Goal: Transaction & Acquisition: Download file/media

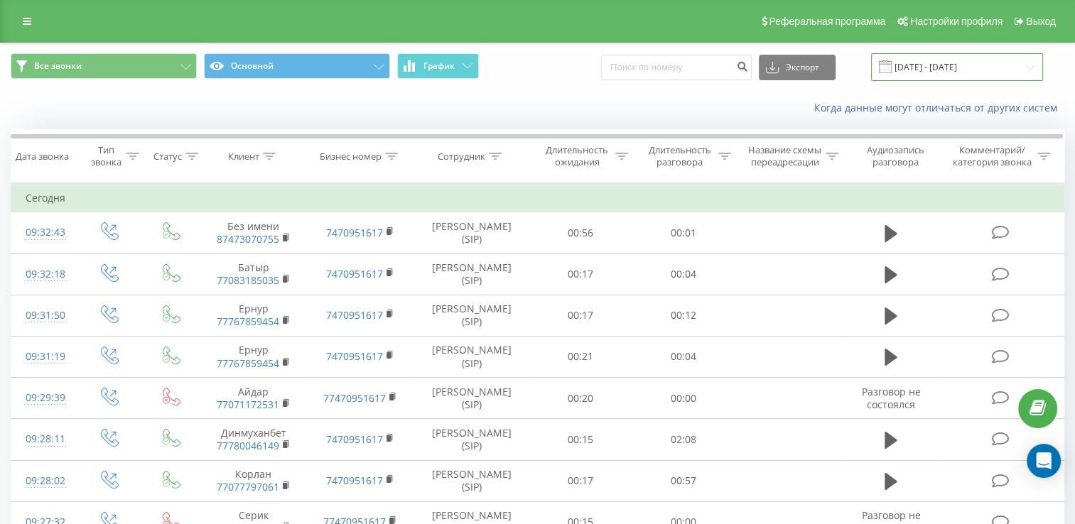
click at [983, 61] on input "[DATE] - [DATE]" at bounding box center [957, 67] width 172 height 28
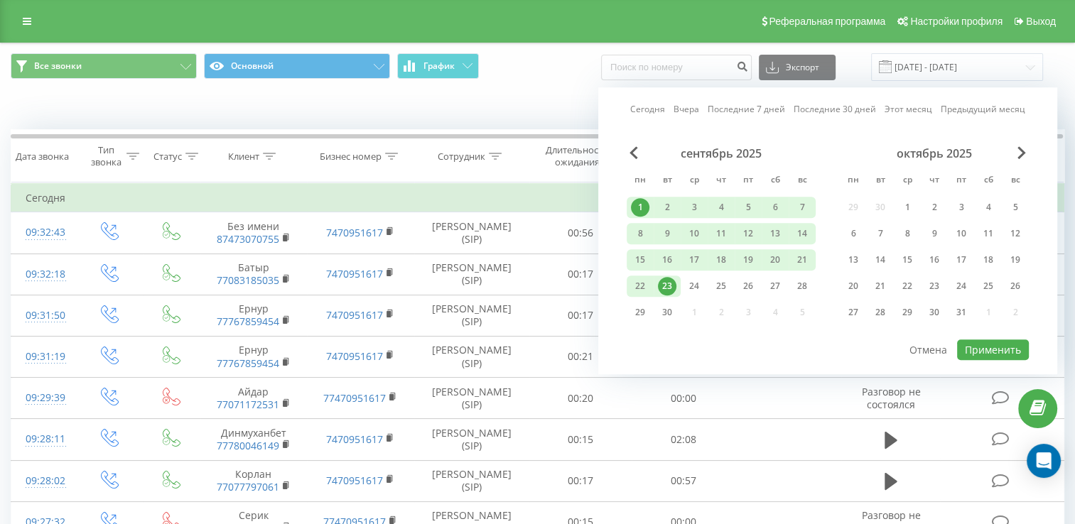
click at [526, 118] on div "Когда данные могут отличаться от других систем" at bounding box center [537, 108] width 1073 height 34
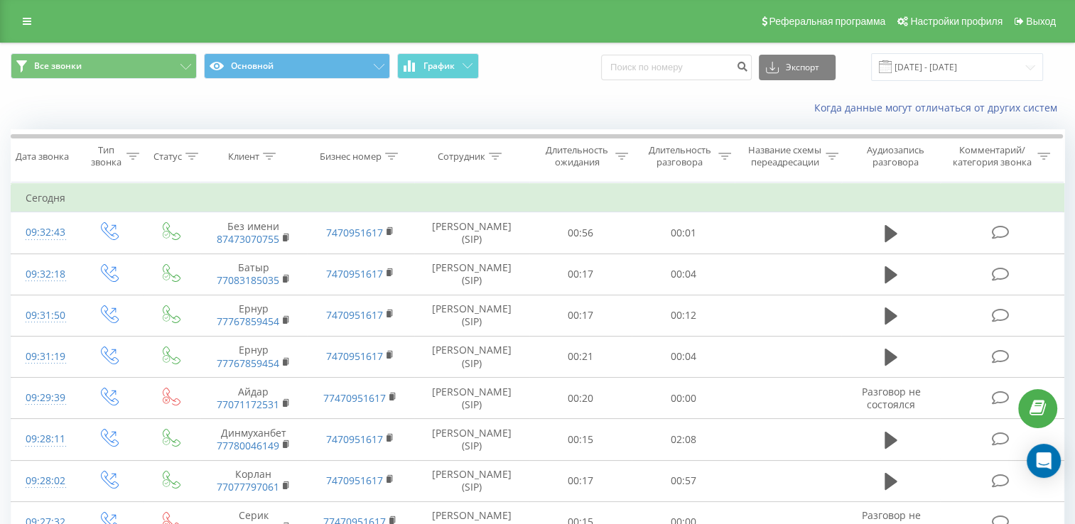
click at [500, 115] on div "Когда данные могут отличаться от других систем" at bounding box center [738, 108] width 670 height 14
click at [439, 112] on div "Когда данные могут отличаться от других систем" at bounding box center [738, 108] width 670 height 14
click at [1003, 63] on input "[DATE] - [DATE]" at bounding box center [957, 67] width 172 height 28
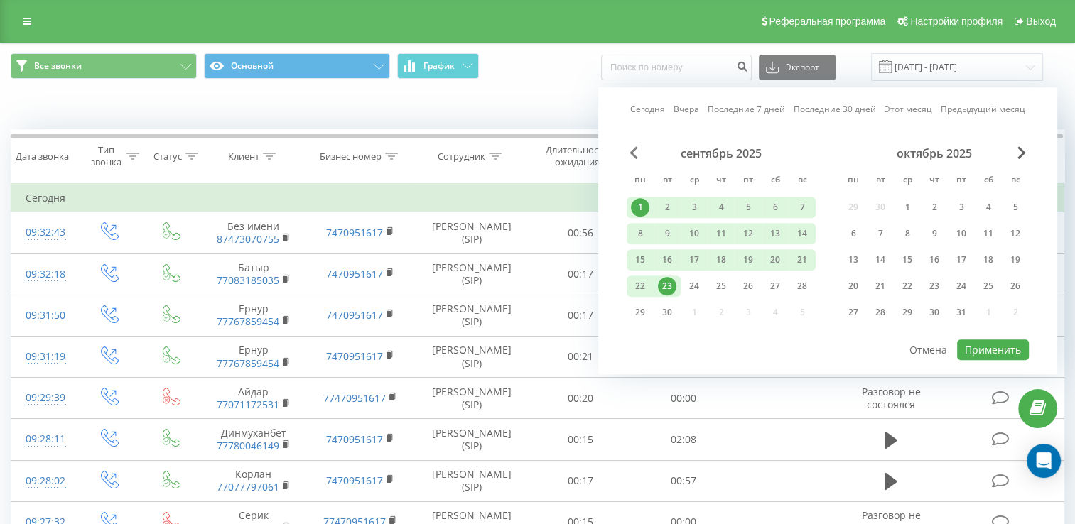
click at [632, 150] on span "Previous Month" at bounding box center [633, 152] width 9 height 13
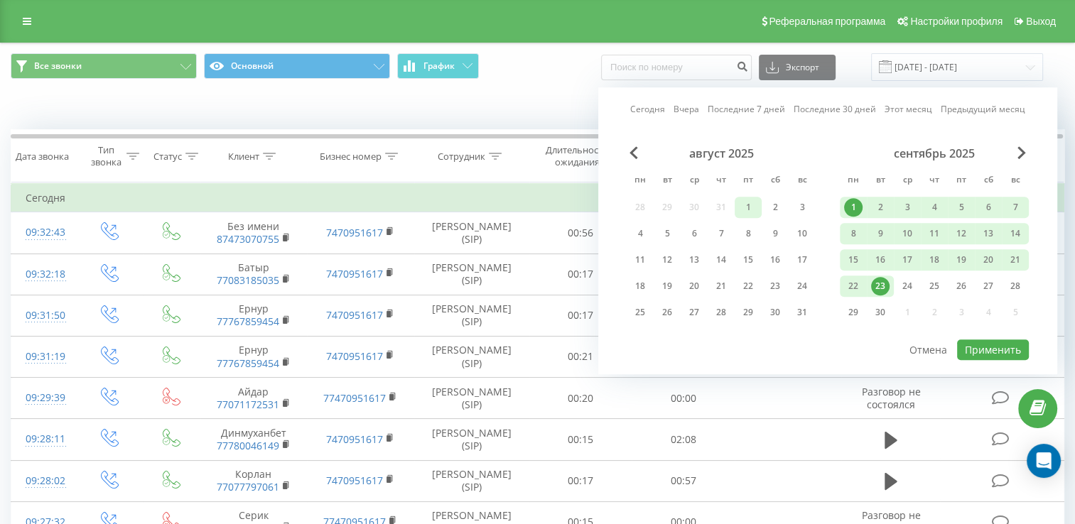
click at [749, 203] on div "1" at bounding box center [748, 207] width 18 height 18
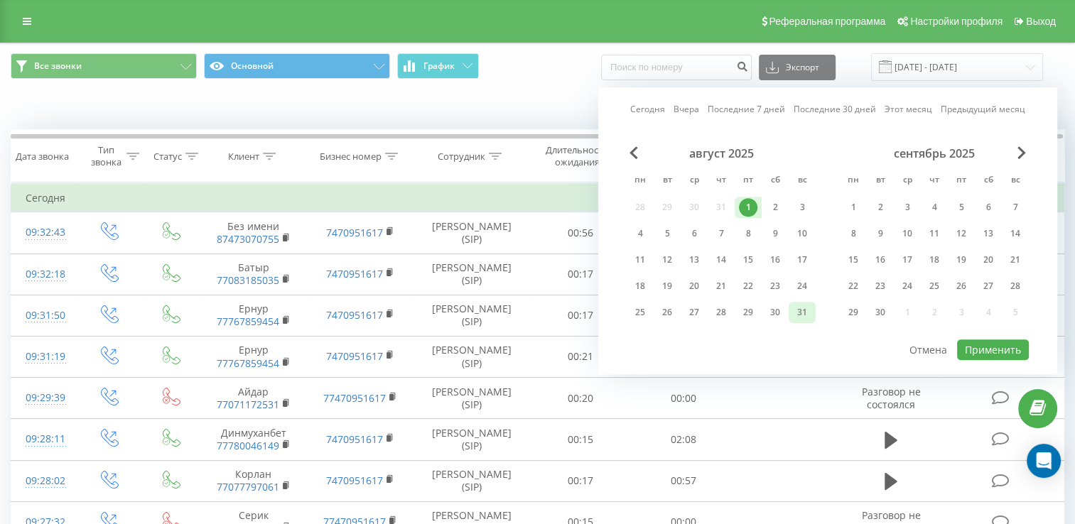
click at [803, 304] on div "31" at bounding box center [802, 312] width 18 height 18
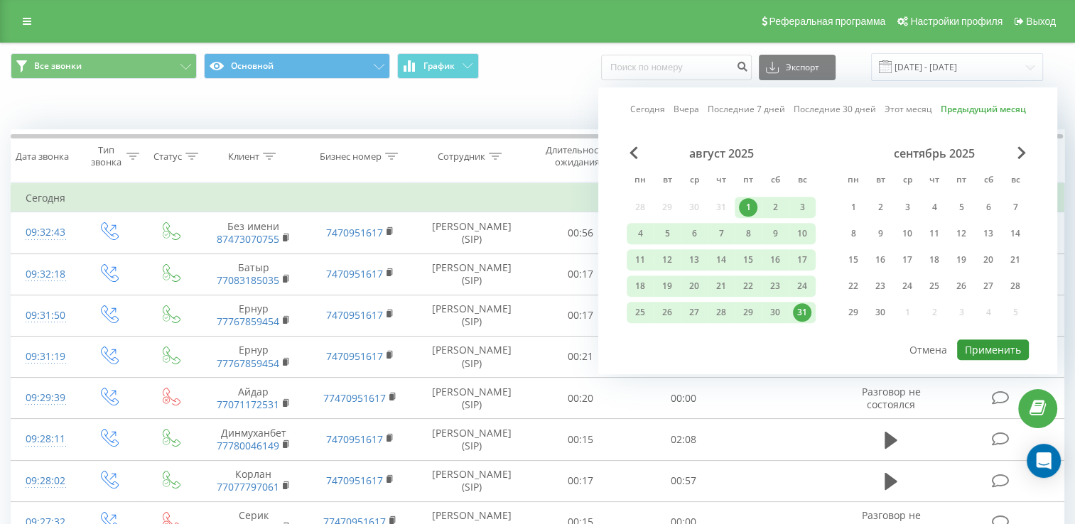
click at [976, 345] on button "Применить" at bounding box center [993, 349] width 72 height 21
type input "[DATE] - [DATE]"
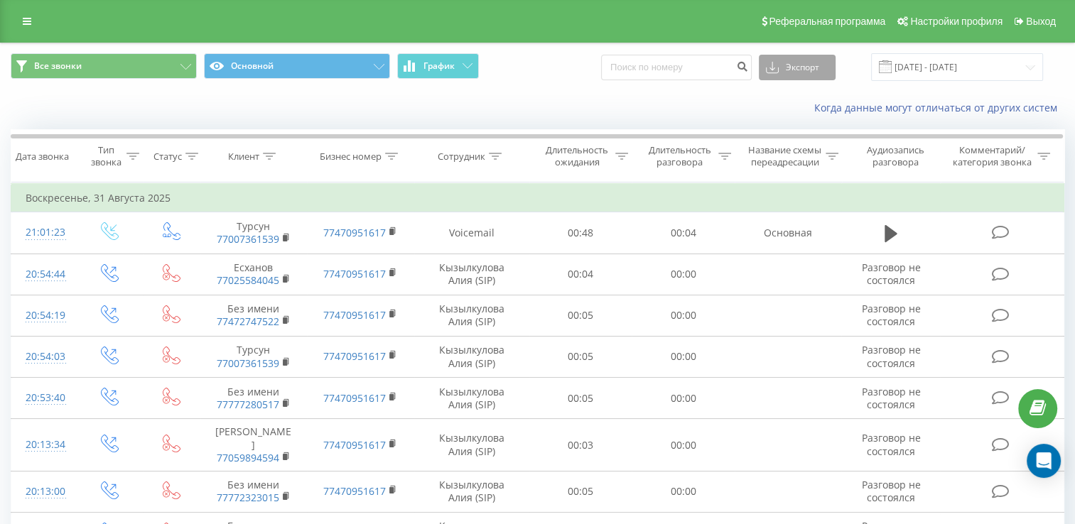
click at [821, 60] on button "Экспорт" at bounding box center [797, 68] width 77 height 26
click at [786, 117] on span ".xls" at bounding box center [779, 118] width 16 height 13
click at [548, 100] on div "Когда данные могут отличаться от других систем" at bounding box center [537, 108] width 1073 height 34
